Goal: Information Seeking & Learning: Learn about a topic

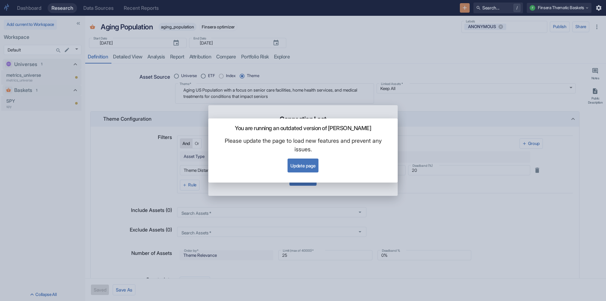
click at [299, 162] on button "Update page" at bounding box center [303, 166] width 31 height 14
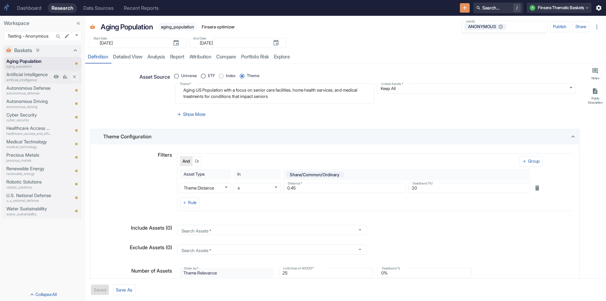
type textarea "x"
click at [35, 88] on p "Autonomous Defense" at bounding box center [28, 88] width 45 height 7
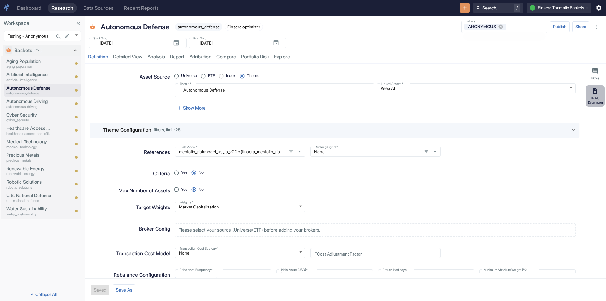
click at [596, 93] on icon "button" at bounding box center [595, 91] width 4 height 6
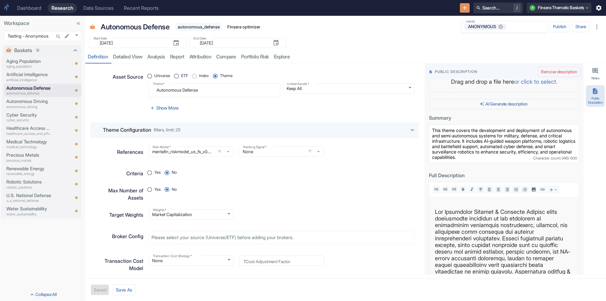
scroll to position [32, 0]
drag, startPoint x: 555, startPoint y: 158, endPoint x: 572, endPoint y: 160, distance: 16.8
click at [572, 160] on p "Character count: 345 / 600" at bounding box center [555, 158] width 44 height 5
type textarea "x"
click at [158, 59] on link "analysis" at bounding box center [156, 57] width 23 height 13
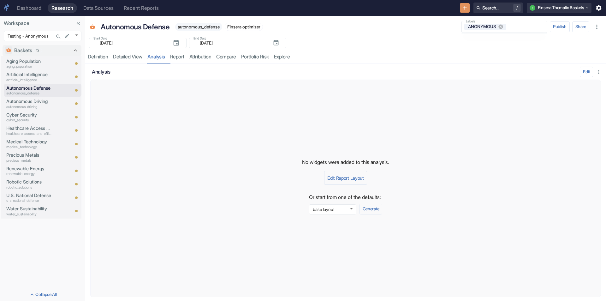
click at [375, 203] on div "base layout 571 ​ Generate" at bounding box center [345, 207] width 73 height 13
click at [377, 207] on button "Generate" at bounding box center [371, 209] width 23 height 11
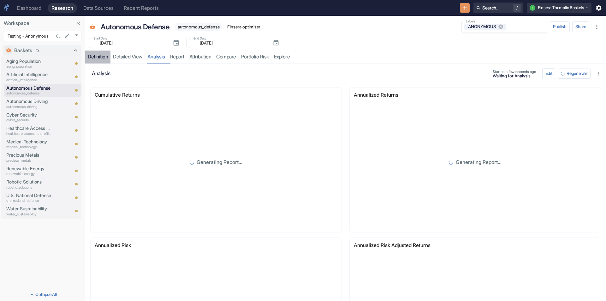
click at [101, 57] on div "Definition" at bounding box center [98, 57] width 20 height 6
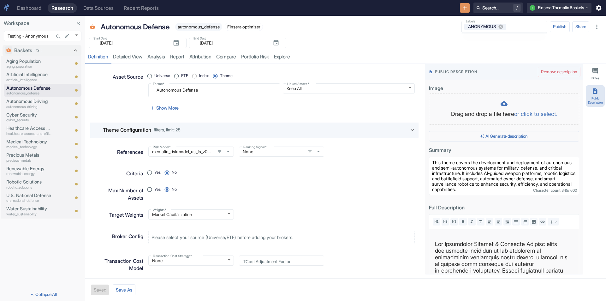
click at [472, 180] on textarea "This theme covers the development and deployment of autonomous and semi-autonom…" at bounding box center [504, 176] width 150 height 39
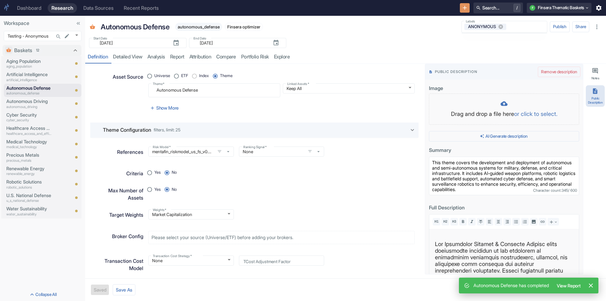
type textarea "x"
type textarea "This theme covers the development and deployment of autonomous and semi-autonom…"
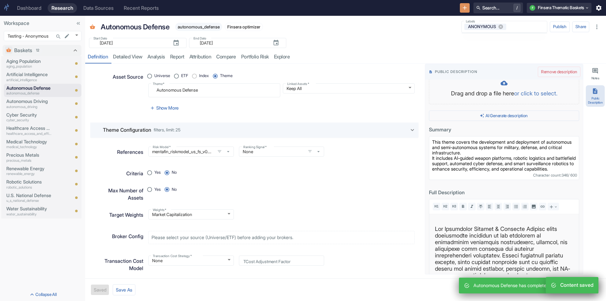
scroll to position [32, 0]
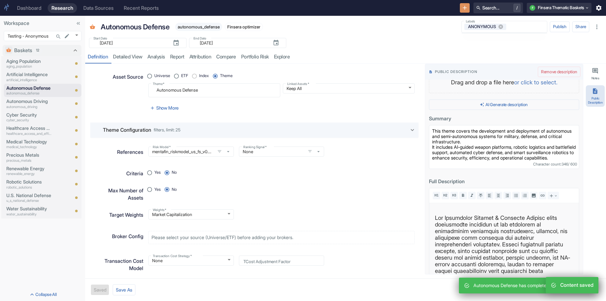
click at [516, 157] on textarea "This theme covers the development and deployment of autonomous and semi-autonom…" at bounding box center [504, 147] width 150 height 44
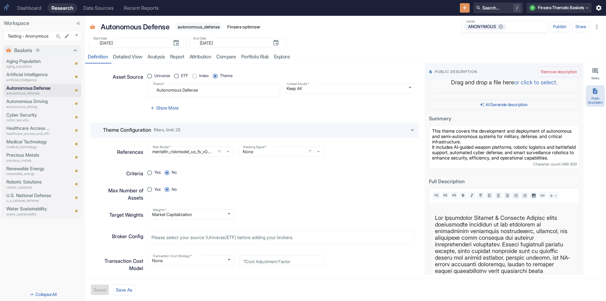
click at [521, 155] on textarea "This theme covers the development and deployment of autonomous and semi-autonom…" at bounding box center [504, 147] width 150 height 44
type textarea "x"
type textarea "This theme covers the development and deployment of autonomous and semi-autonom…"
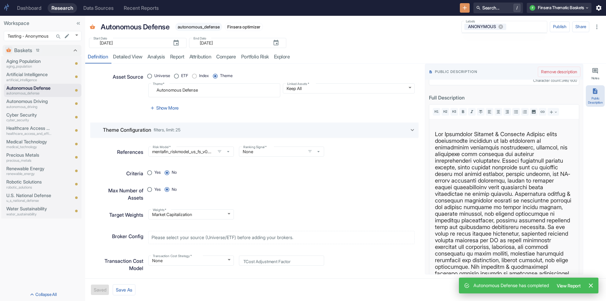
scroll to position [126, 0]
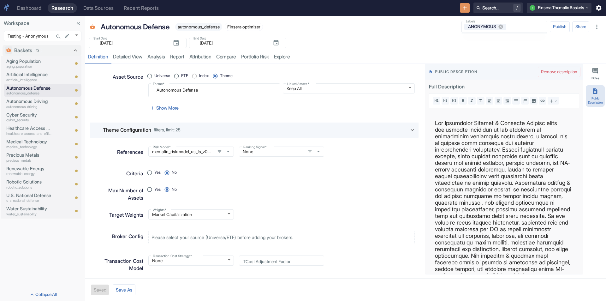
click at [467, 151] on p at bounding box center [504, 219] width 138 height 199
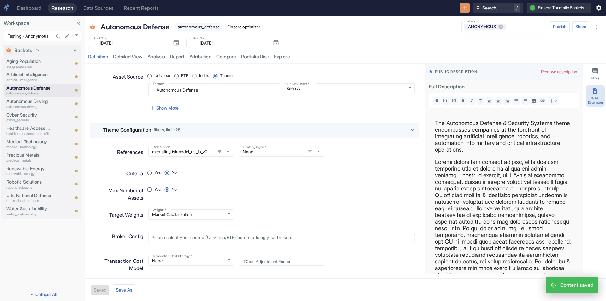
scroll to position [158, 0]
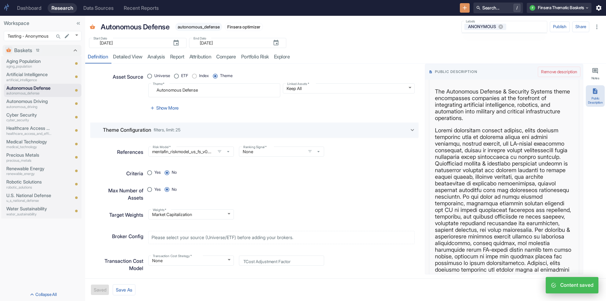
click at [515, 164] on p at bounding box center [504, 210] width 138 height 166
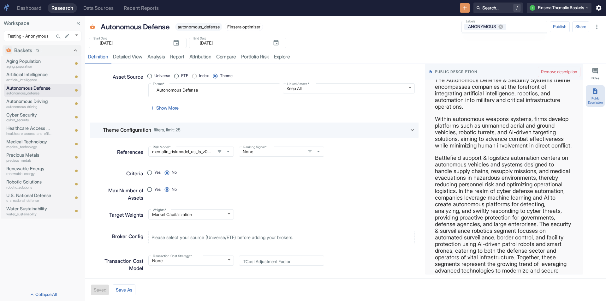
scroll to position [211, 0]
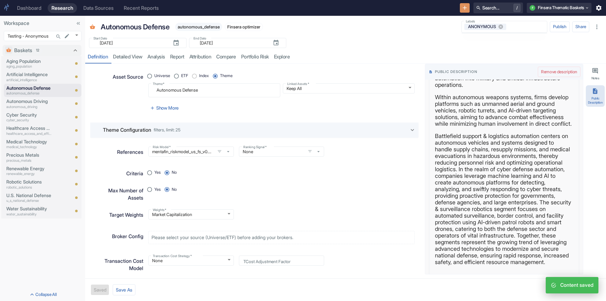
click at [496, 196] on p "Battlefield support & logistics automation centers on autonomous vehicles and s…" at bounding box center [504, 199] width 138 height 133
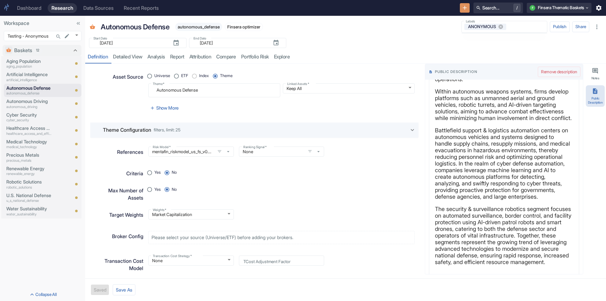
click at [321, 52] on div "resource tabs" at bounding box center [447, 57] width 310 height 13
type textarea "x"
